Goal: Task Accomplishment & Management: Manage account settings

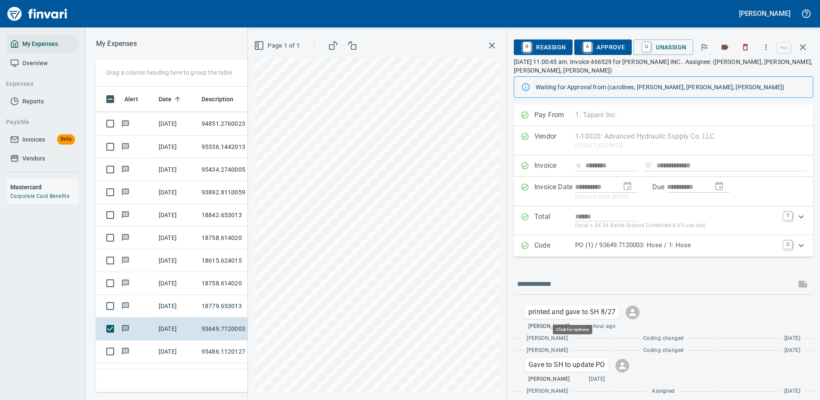
scroll to position [293, 486]
click at [802, 44] on icon "button" at bounding box center [803, 47] width 10 height 10
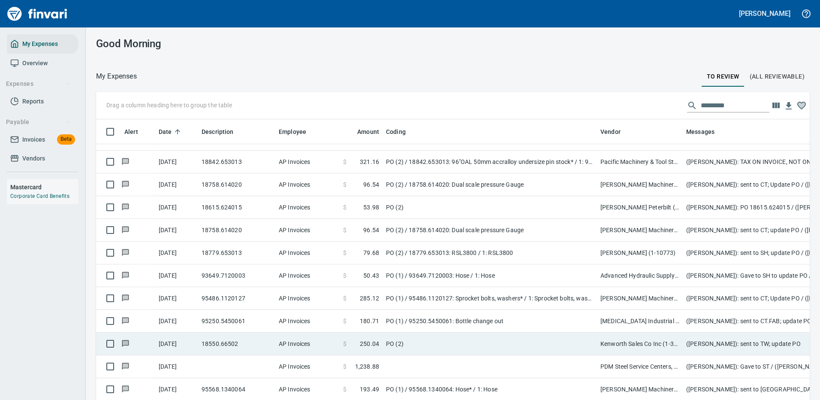
scroll to position [901, 0]
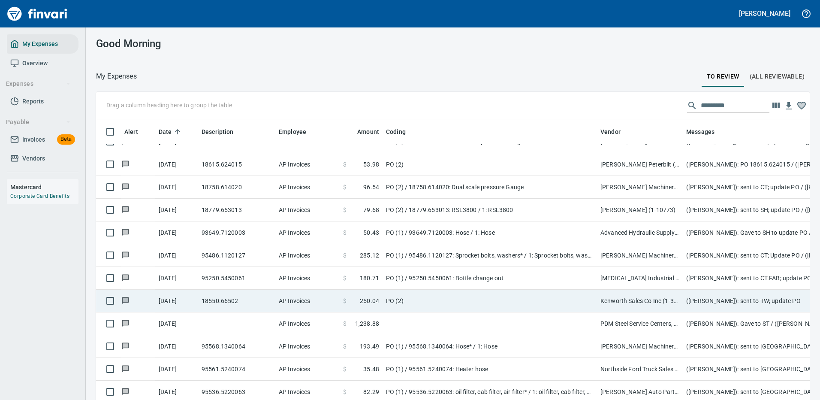
click at [436, 302] on td "PO (2)" at bounding box center [490, 301] width 214 height 23
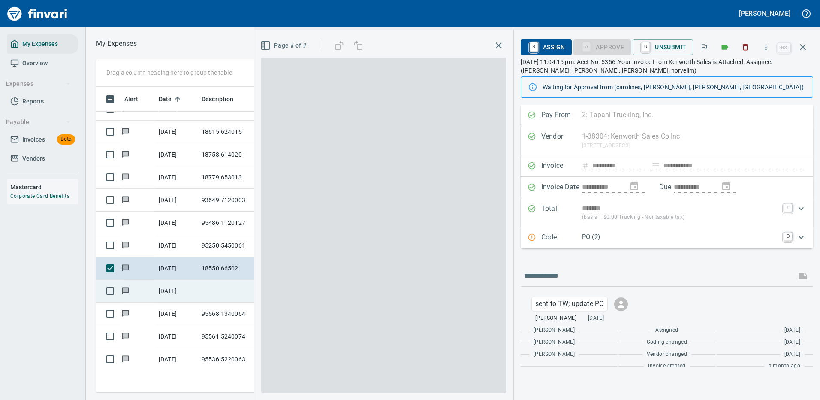
scroll to position [293, 486]
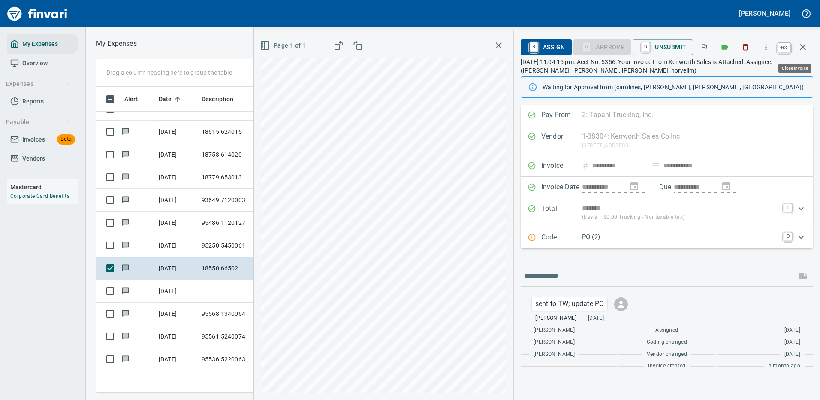
click at [803, 45] on icon "button" at bounding box center [803, 47] width 10 height 10
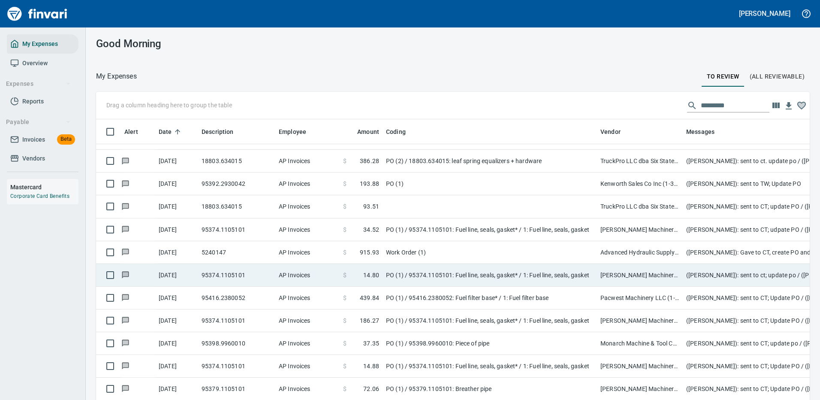
scroll to position [429, 0]
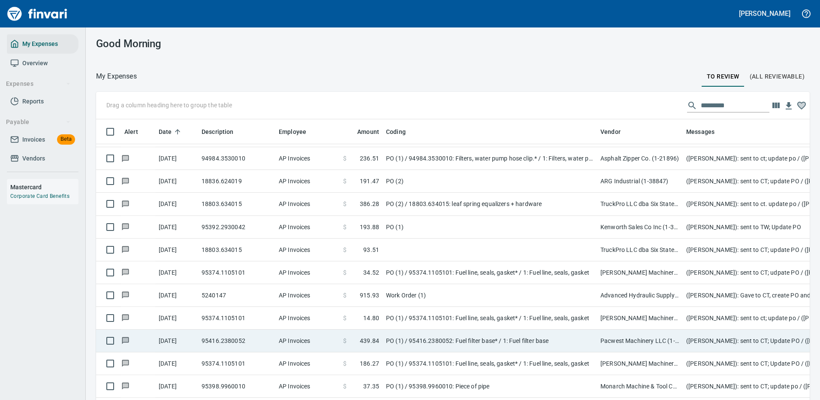
click at [393, 334] on td "PO (1) / 95416.2380052: Fuel filter base* / 1: Fuel filter base" at bounding box center [490, 340] width 214 height 23
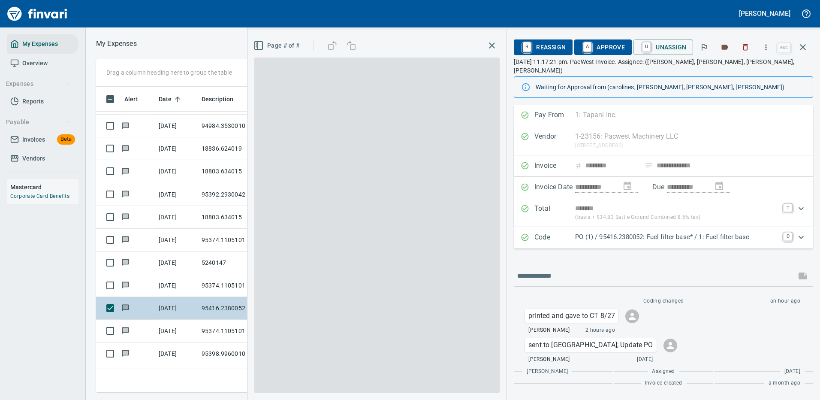
scroll to position [293, 486]
click at [803, 48] on icon "button" at bounding box center [803, 47] width 10 height 10
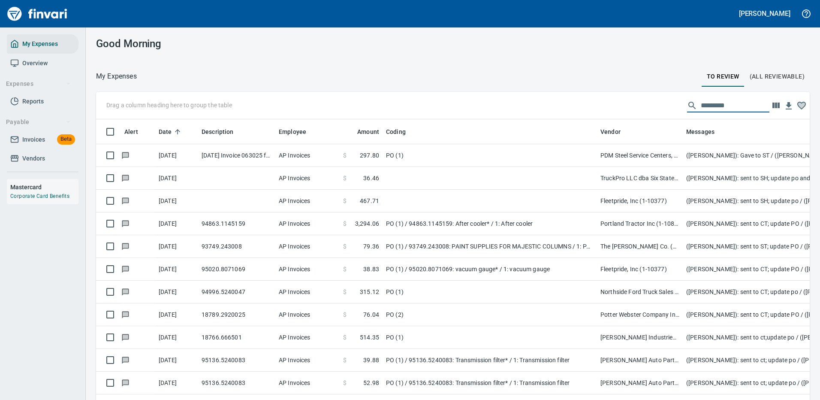
click at [720, 103] on input "text" at bounding box center [735, 106] width 69 height 14
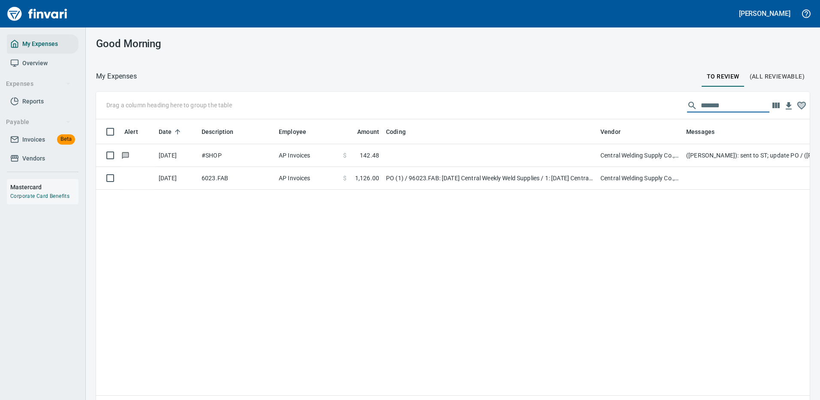
drag, startPoint x: 716, startPoint y: 101, endPoint x: 666, endPoint y: 106, distance: 50.9
click at [666, 106] on div "Drag a column heading here to group the table *******" at bounding box center [453, 105] width 714 height 27
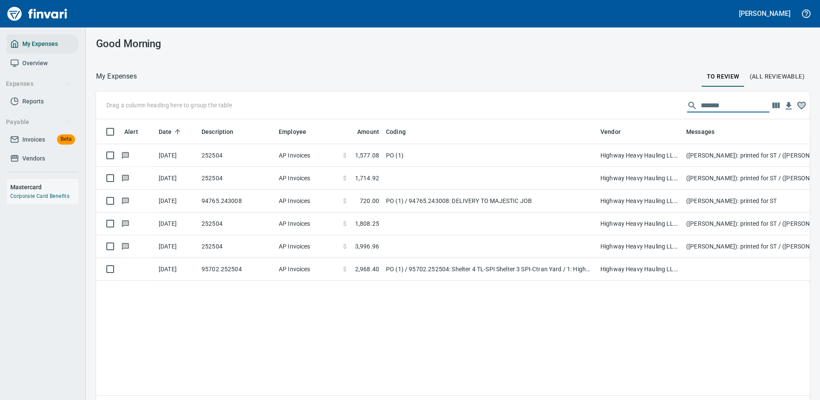
drag, startPoint x: 718, startPoint y: 107, endPoint x: 668, endPoint y: 112, distance: 50.0
click at [687, 111] on div "*******" at bounding box center [728, 106] width 82 height 14
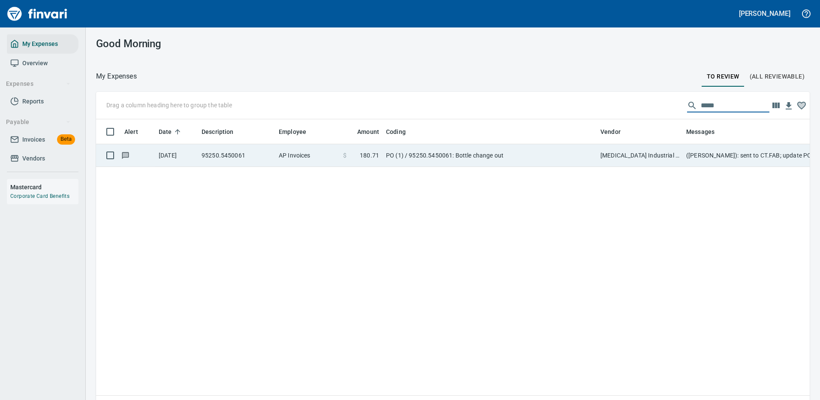
type input "*****"
click at [564, 154] on td "PO (1) / 95250.5450061: Bottle change out" at bounding box center [490, 155] width 214 height 23
click at [564, 154] on div "Alert Date Description Employee Amount Coding Vendor Messages [DATE] 95250.5450…" at bounding box center [453, 268] width 714 height 299
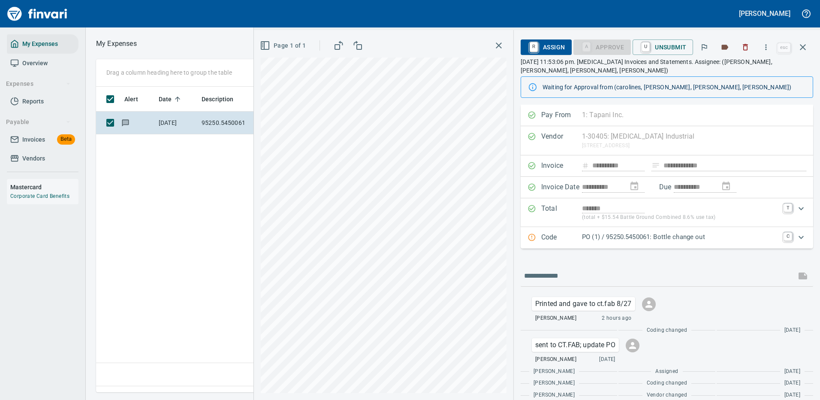
scroll to position [293, 493]
click at [767, 47] on icon "button" at bounding box center [766, 47] width 9 height 9
click at [745, 72] on span "Download" at bounding box center [765, 72] width 82 height 10
